Goal: Task Accomplishment & Management: Use online tool/utility

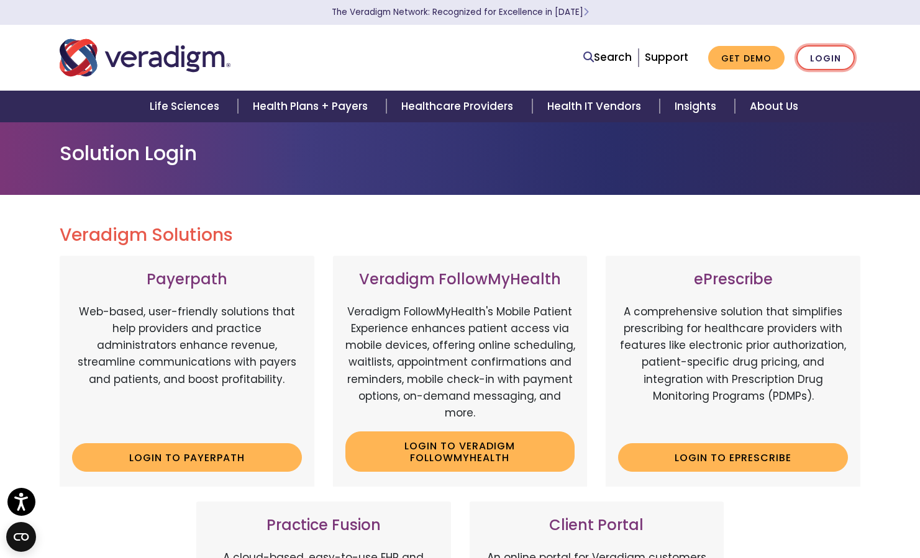
click at [830, 63] on link "Login" at bounding box center [825, 57] width 58 height 25
click at [806, 61] on link "Login" at bounding box center [825, 57] width 58 height 25
click at [810, 57] on link "Login" at bounding box center [825, 57] width 58 height 25
click at [823, 61] on link "Login" at bounding box center [825, 57] width 58 height 25
